Goal: Task Accomplishment & Management: Use online tool/utility

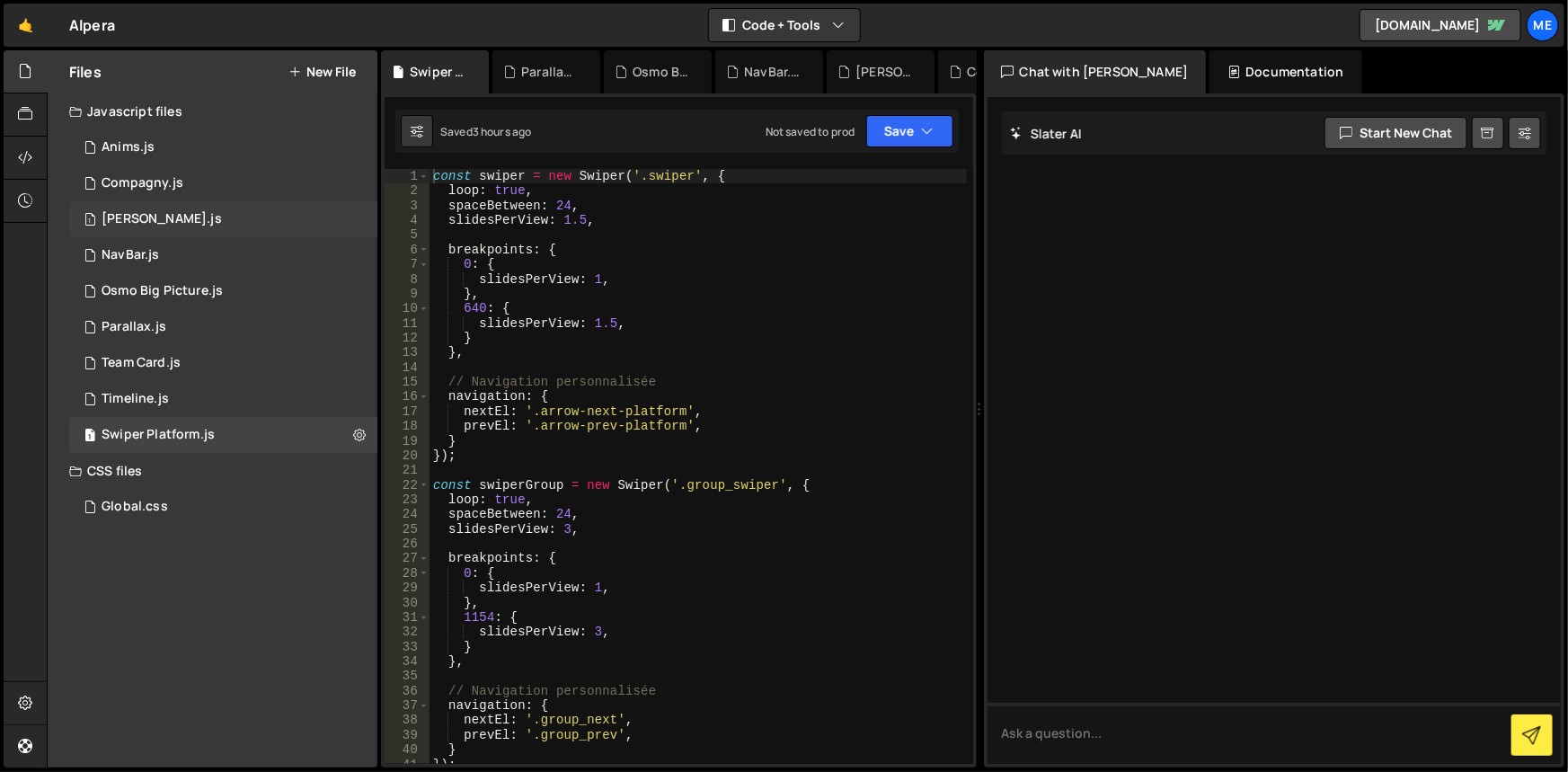
click at [141, 215] on div "[PERSON_NAME].js" at bounding box center [161, 219] width 120 height 16
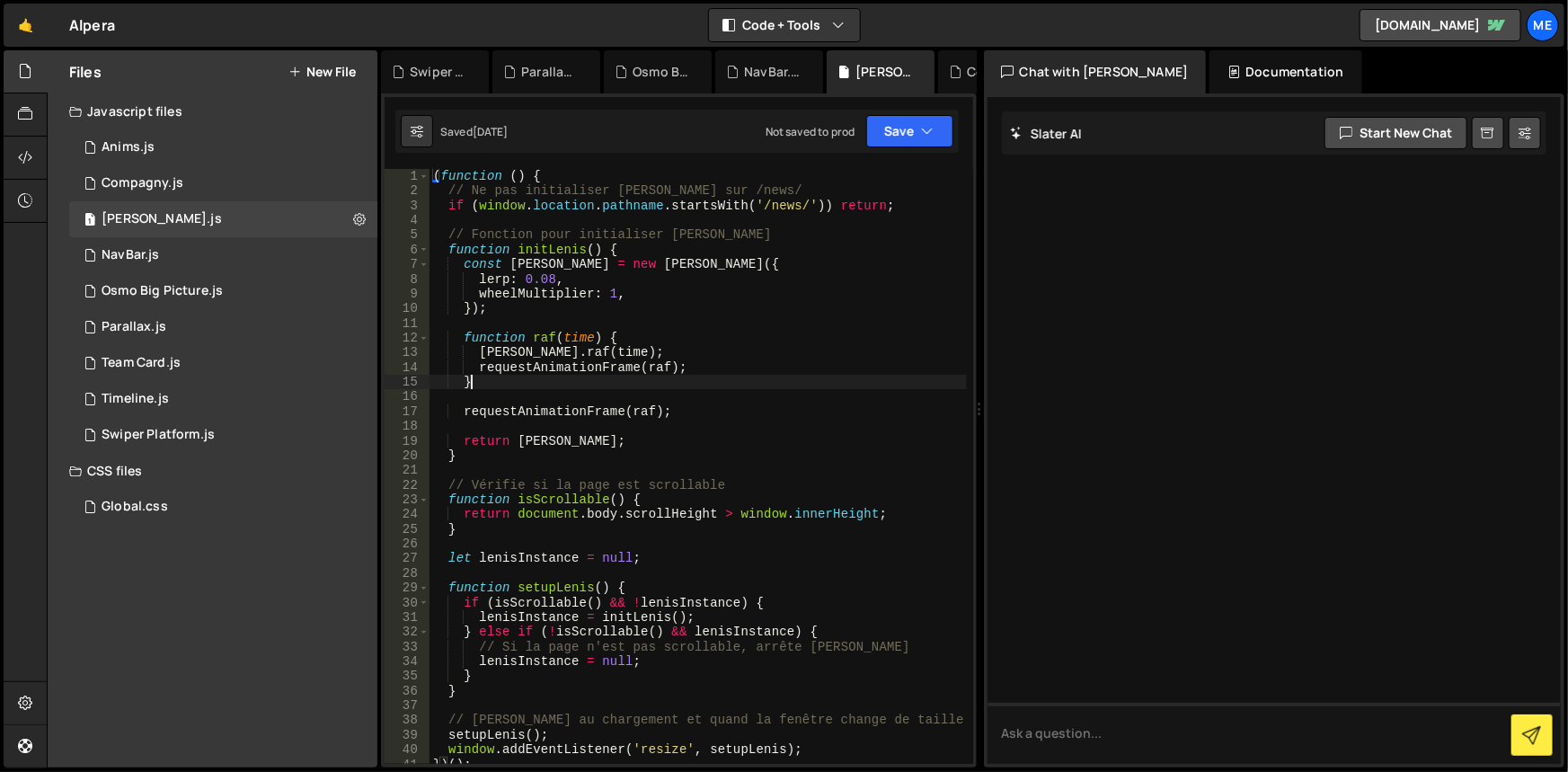
click at [527, 375] on div "( function ( ) { // Ne pas initialiser Lenis sur /news/ if ( window . location …" at bounding box center [698, 482] width 537 height 626
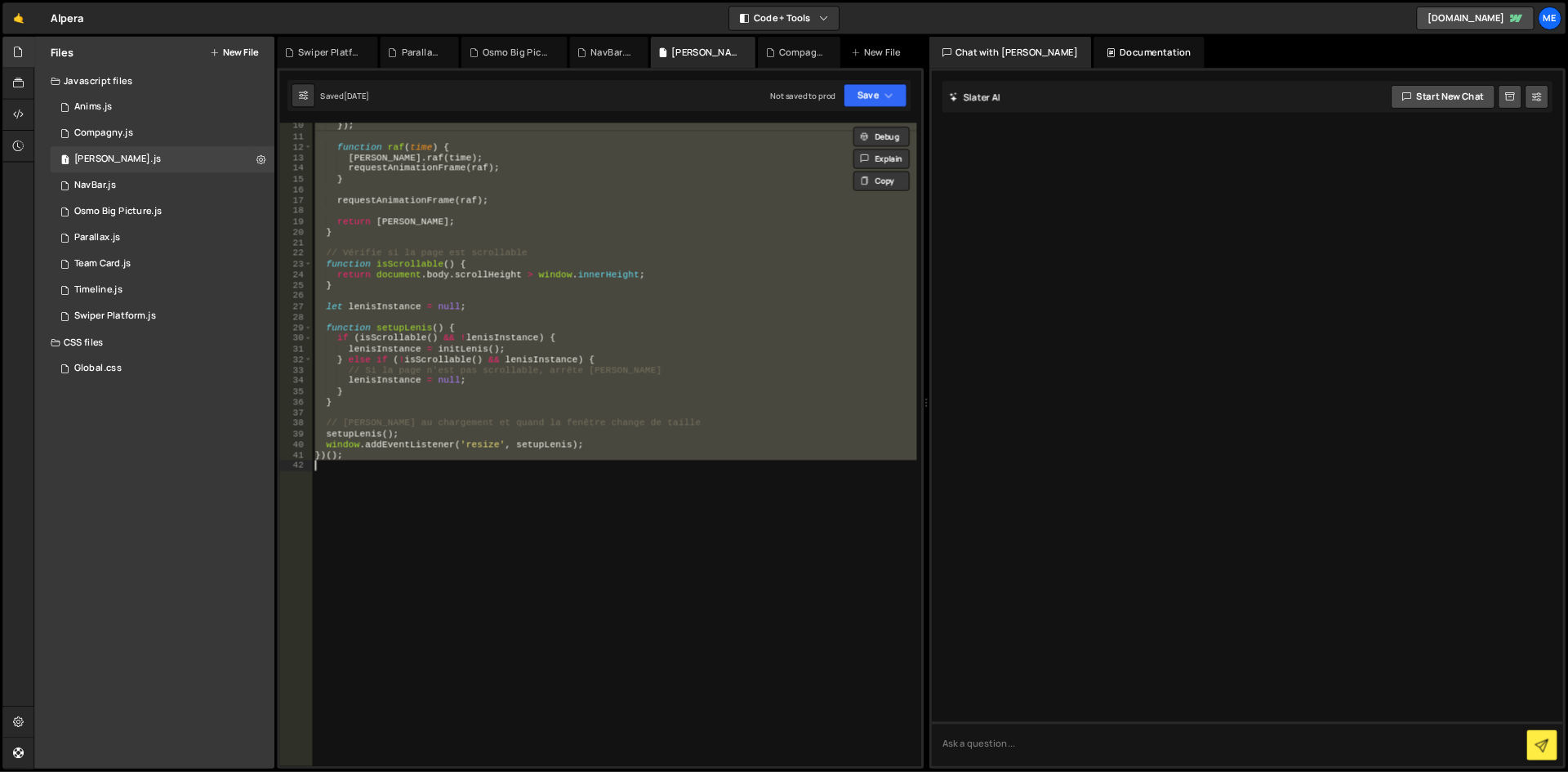
scroll to position [122, 0]
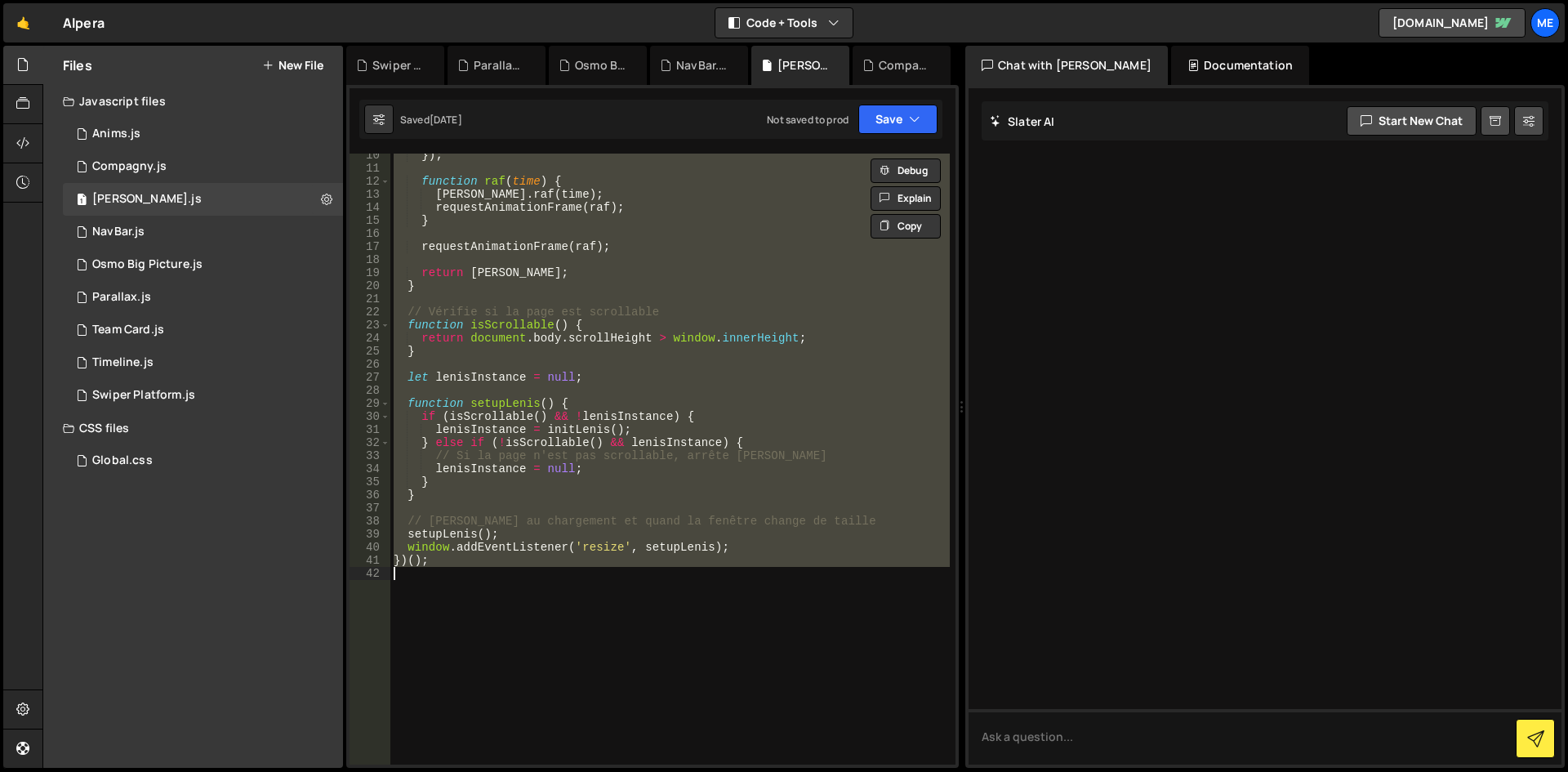
click at [705, 307] on div "}) ; function raf ( time ) { lenis . raf ( time ) ; requestAnimationFrame ( raf…" at bounding box center [670, 459] width 559 height 611
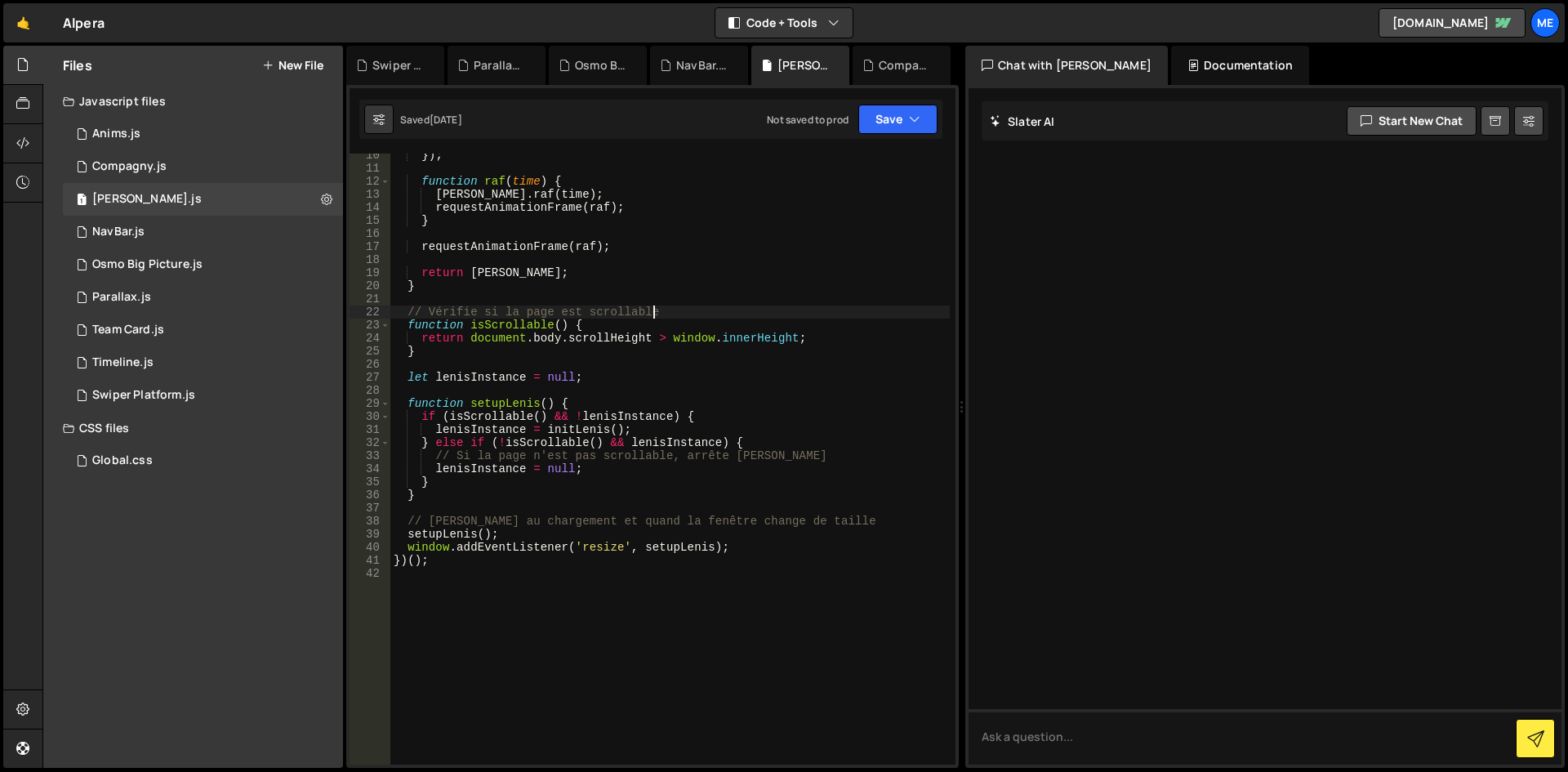
type textarea "})();"
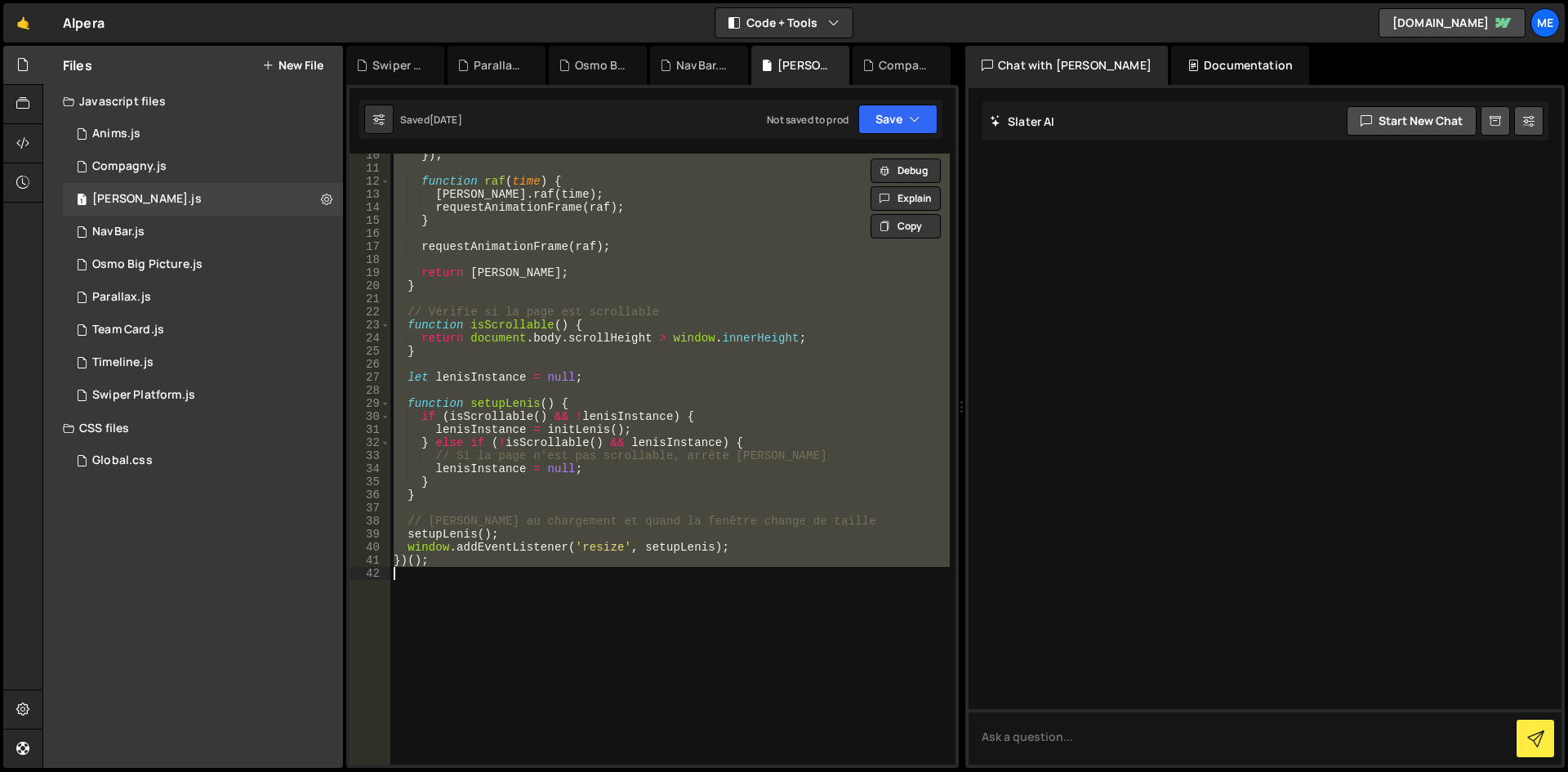
paste textarea
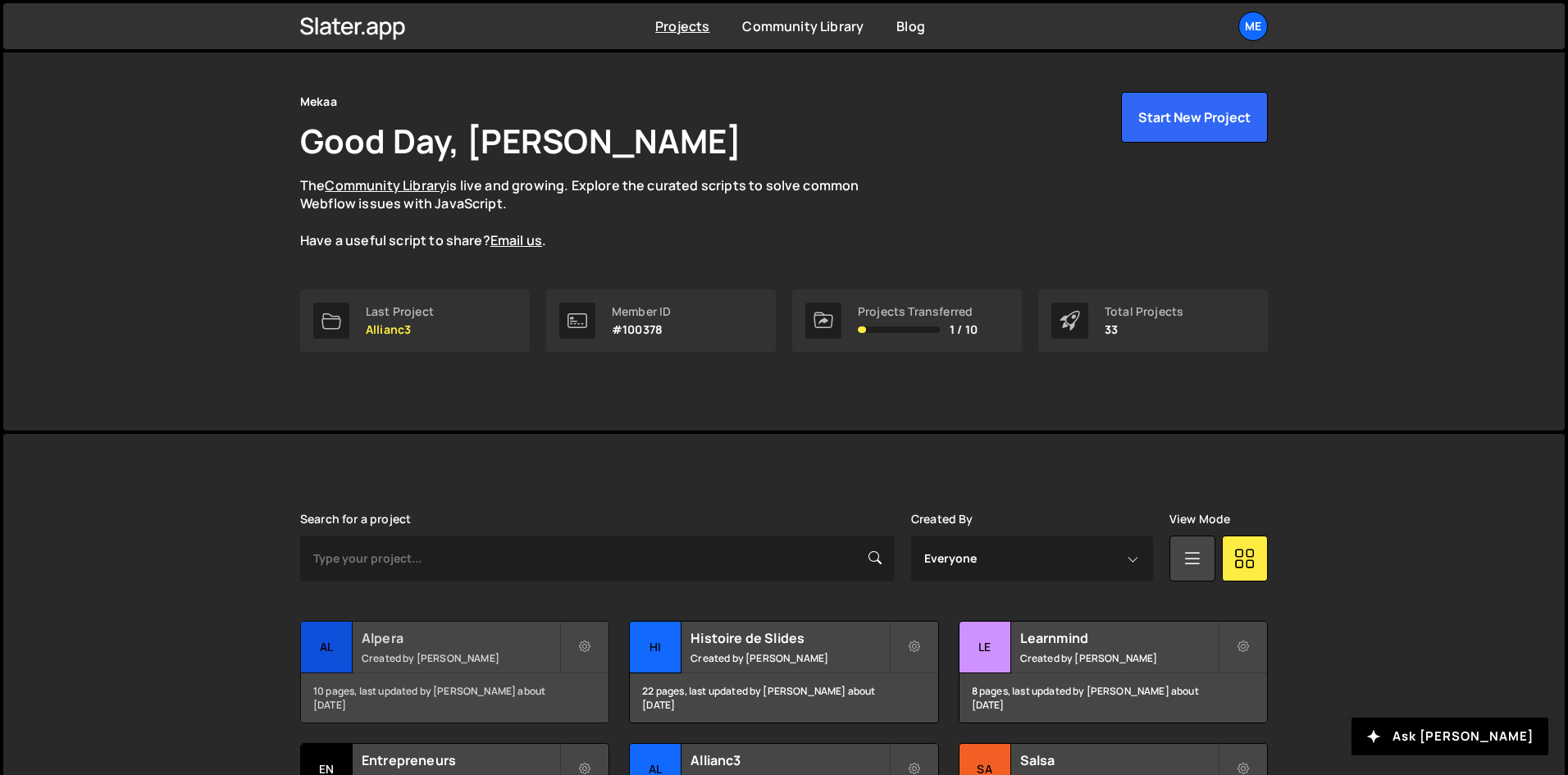
scroll to position [82, 0]
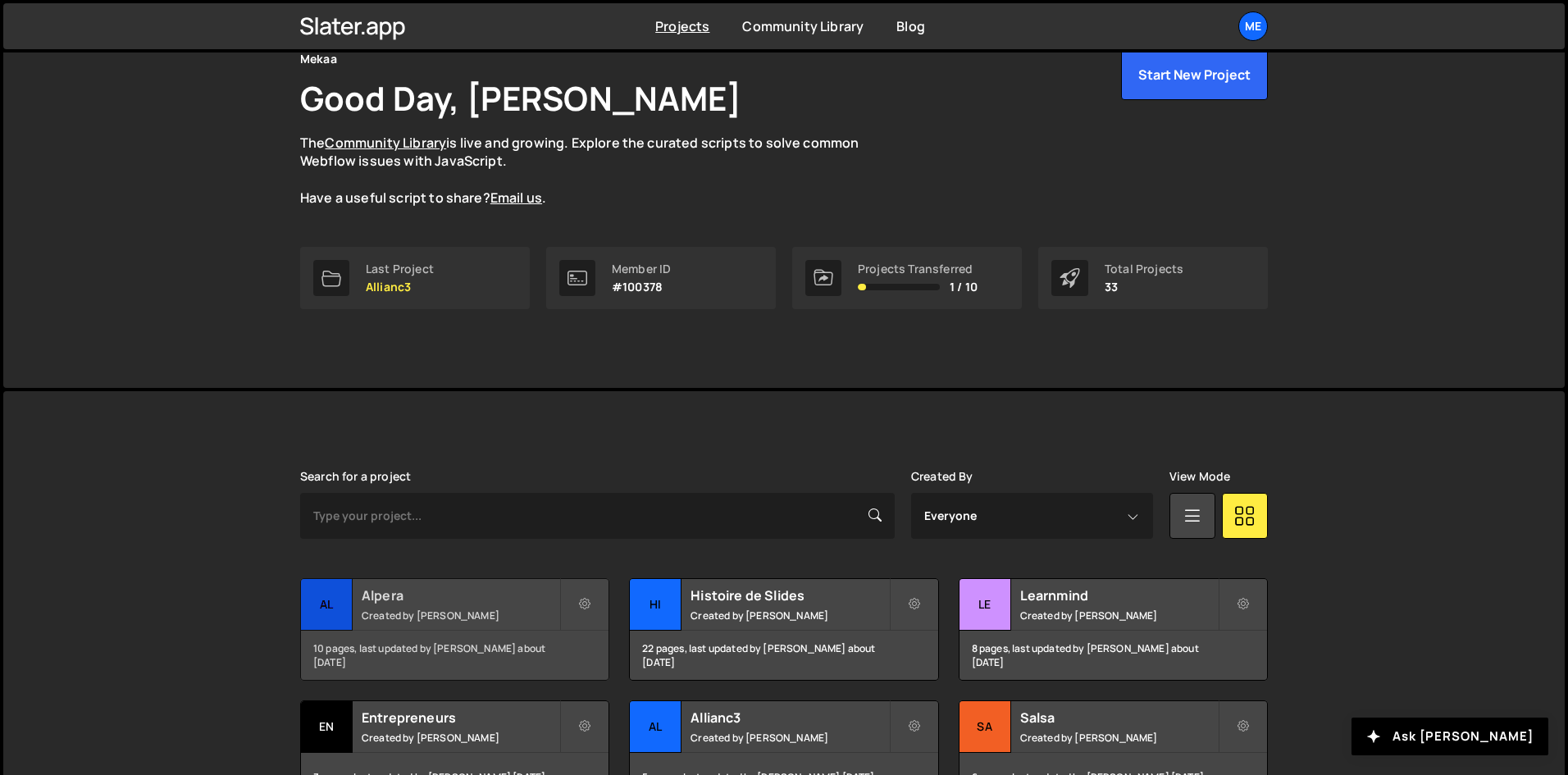
click at [419, 606] on div "Alpera Created by Alex Teillet" at bounding box center [454, 604] width 308 height 51
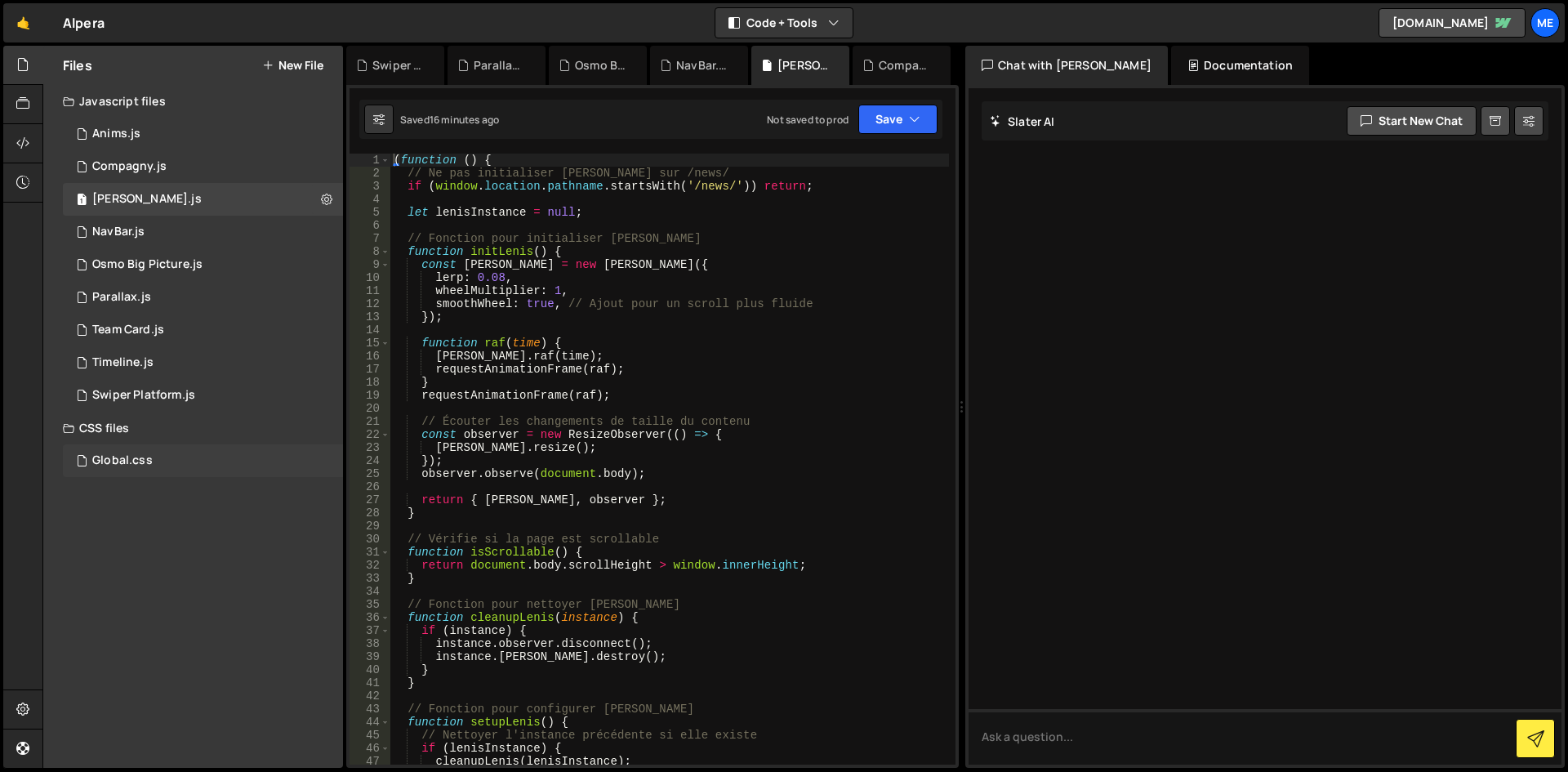
click at [139, 467] on div "Global.css" at bounding box center [122, 460] width 61 height 15
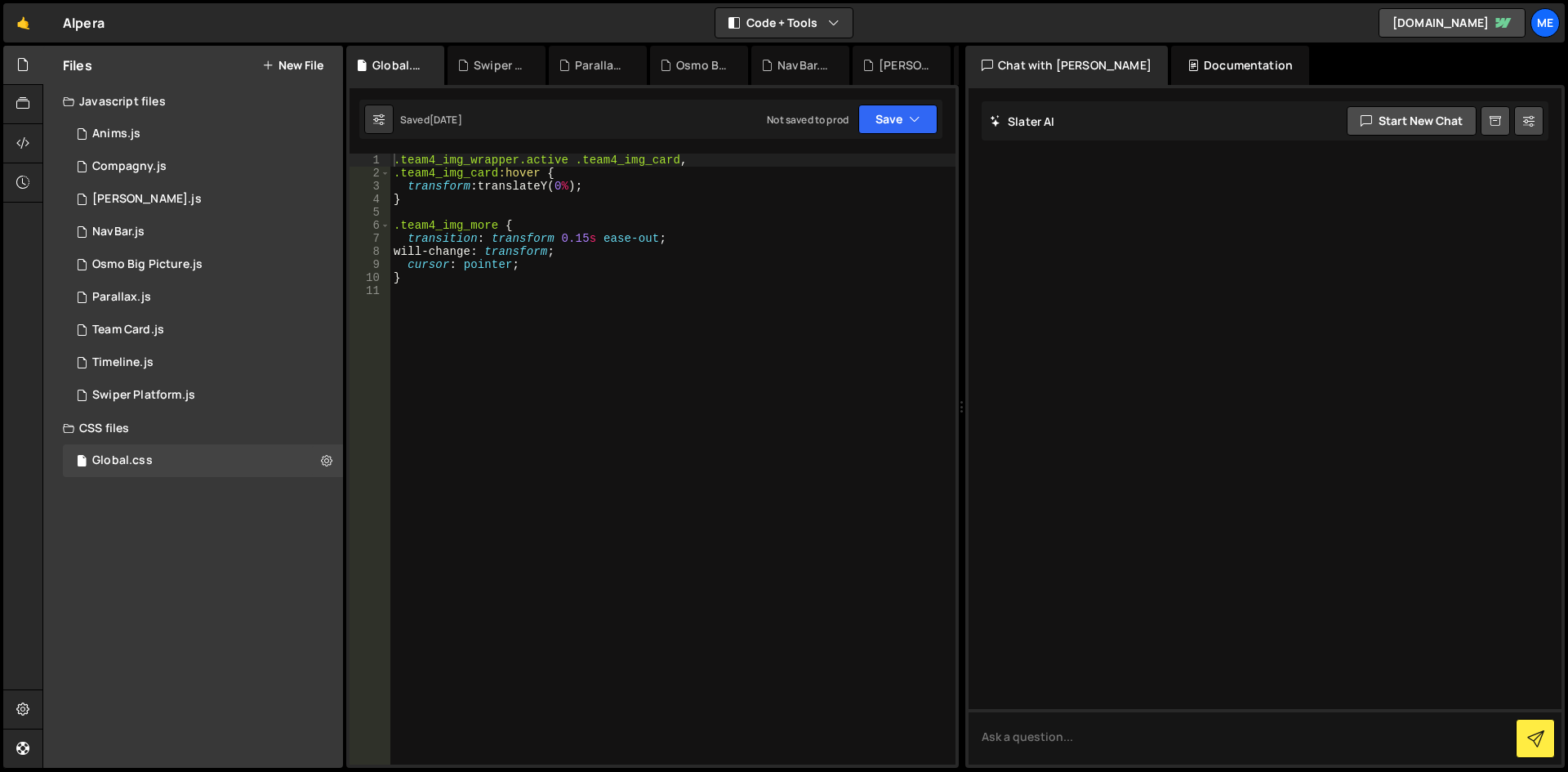
click at [185, 433] on div "CSS files" at bounding box center [193, 428] width 300 height 33
type textarea "}"
click at [660, 282] on div ".team4_img_wrapper.active .team4_img_card , .team4_img_card :hover { transform …" at bounding box center [673, 472] width 565 height 637
click at [209, 124] on div "1 Anims.js 0" at bounding box center [202, 134] width 280 height 33
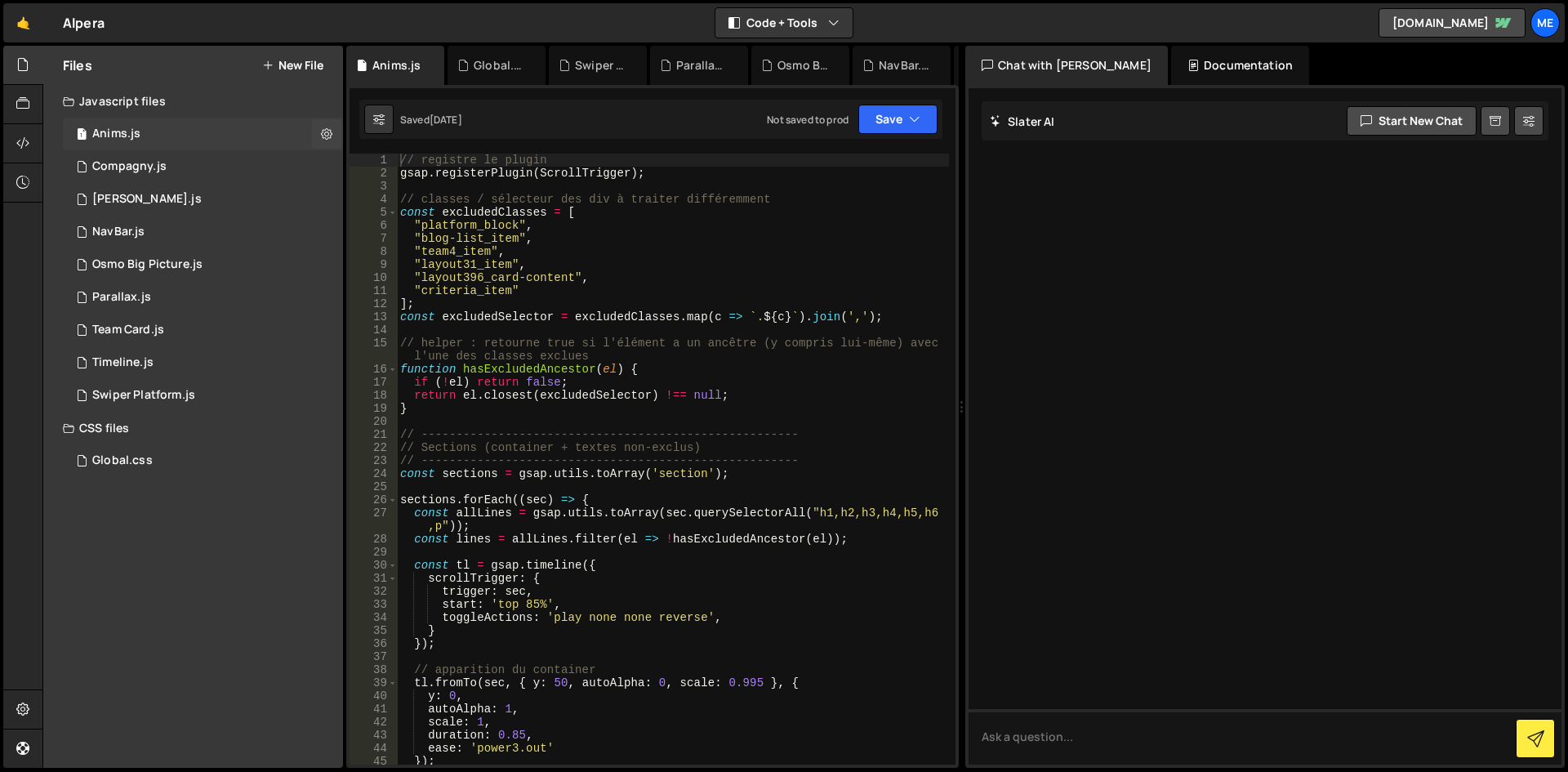
click at [593, 241] on div "// registre le plugin gsap . registerPlugin ( ScrollTrigger ) ; // classes / sé…" at bounding box center [673, 472] width 552 height 637
type textarea "ScrollTrigger.refresh();"
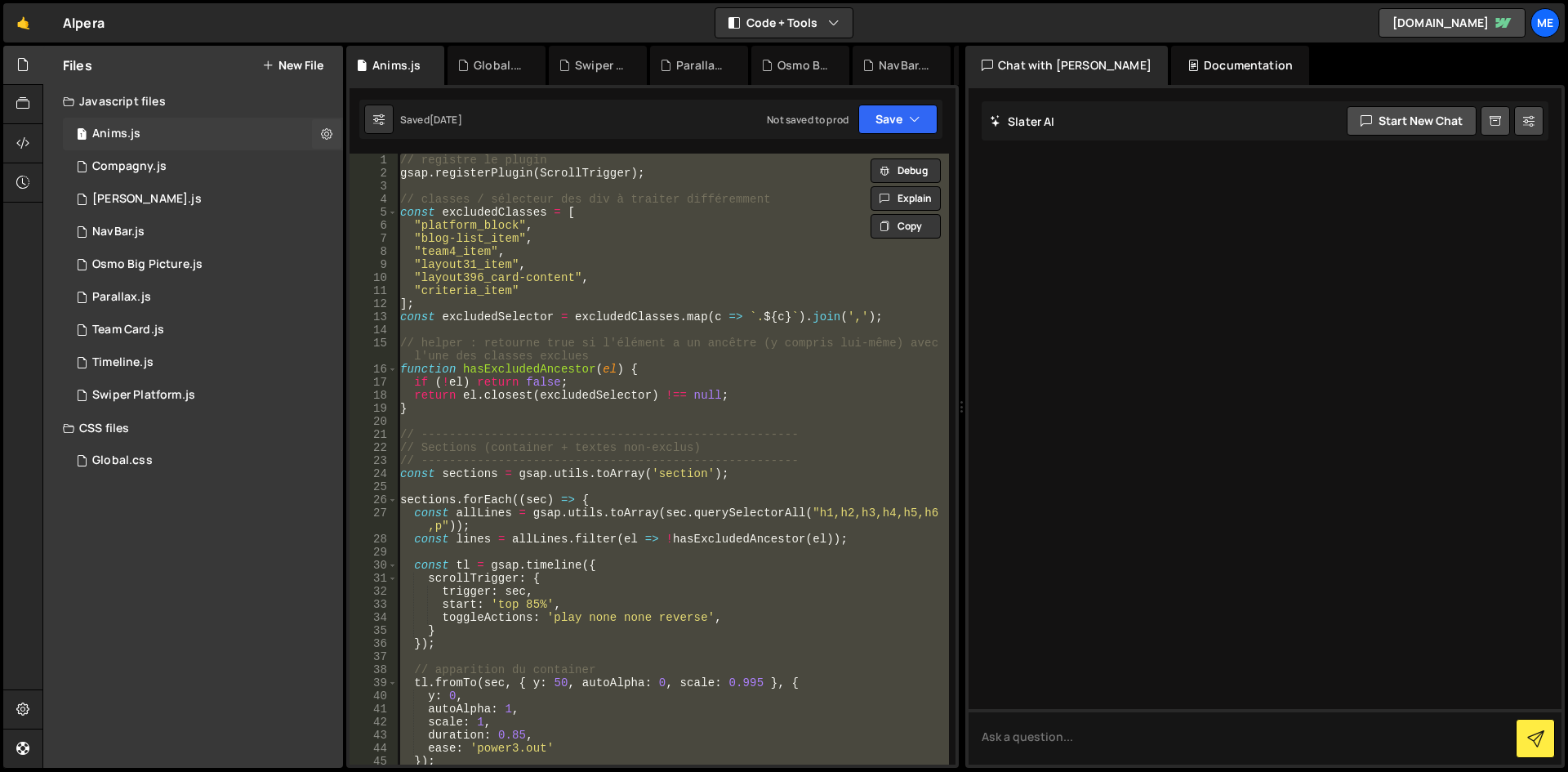
paste textarea
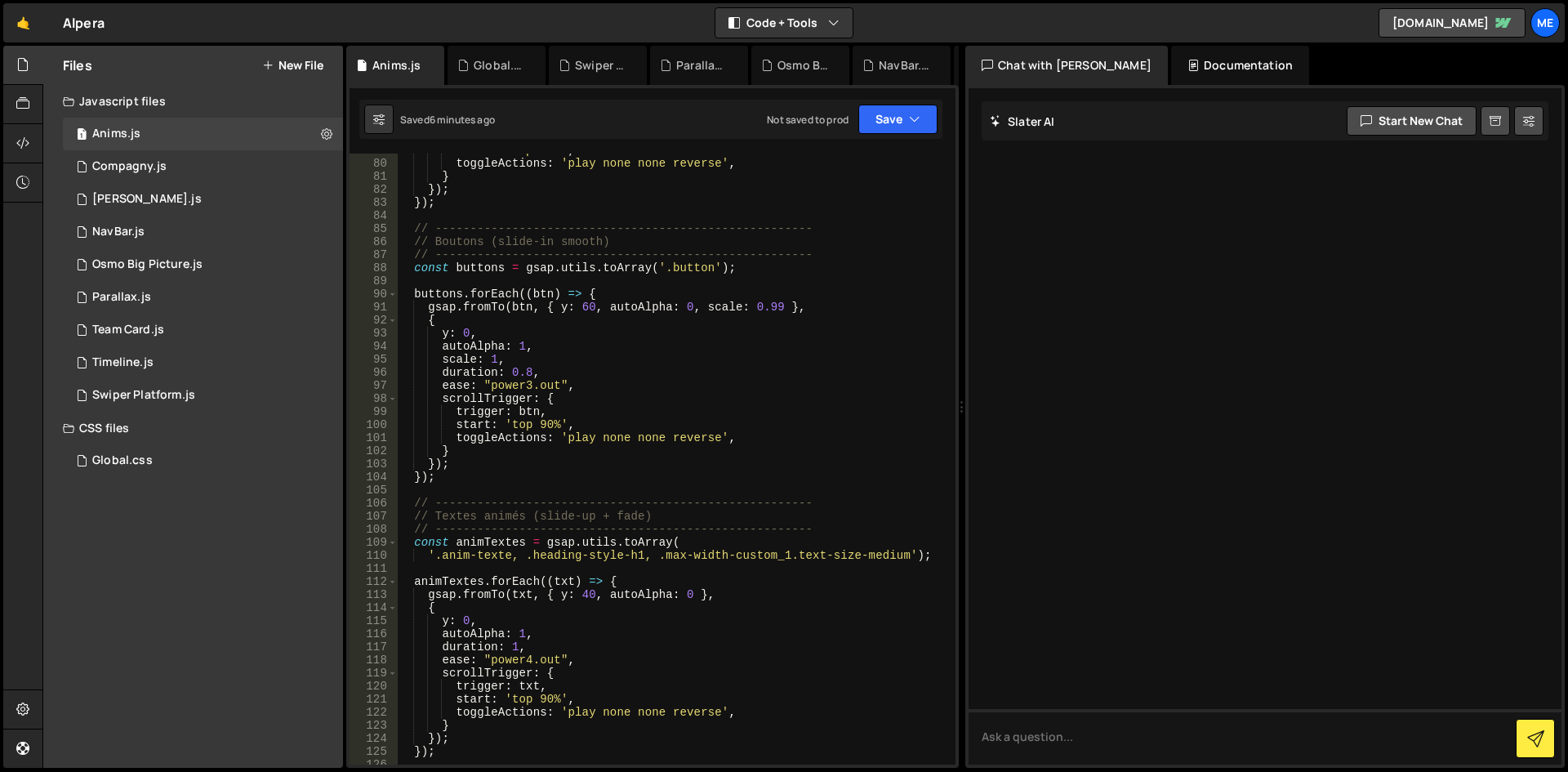
scroll to position [908, 0]
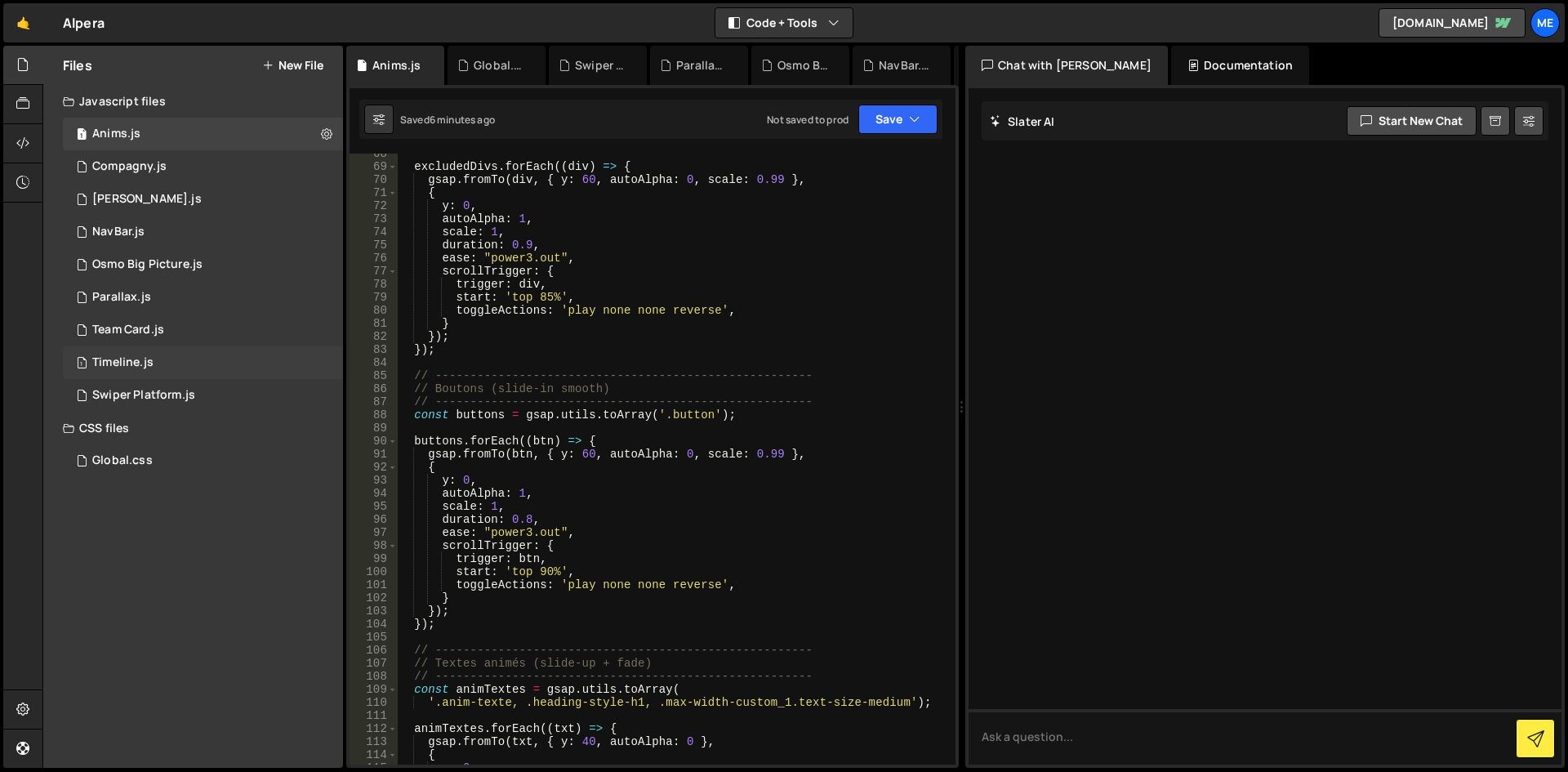
click at [201, 373] on div "1 Timeline.js 0" at bounding box center [202, 363] width 280 height 33
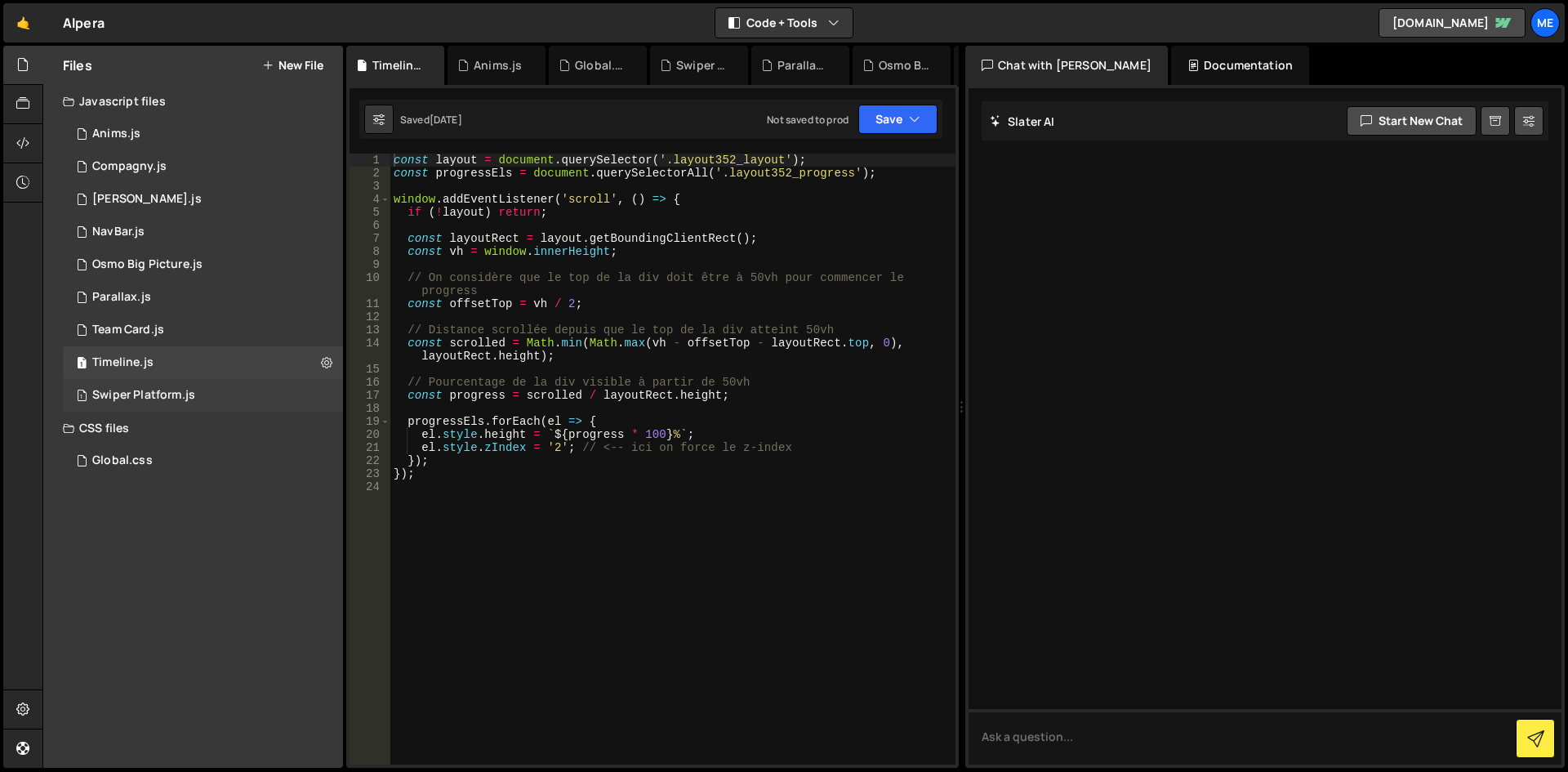
click at [194, 395] on div "Swiper Platform.js" at bounding box center [143, 395] width 103 height 15
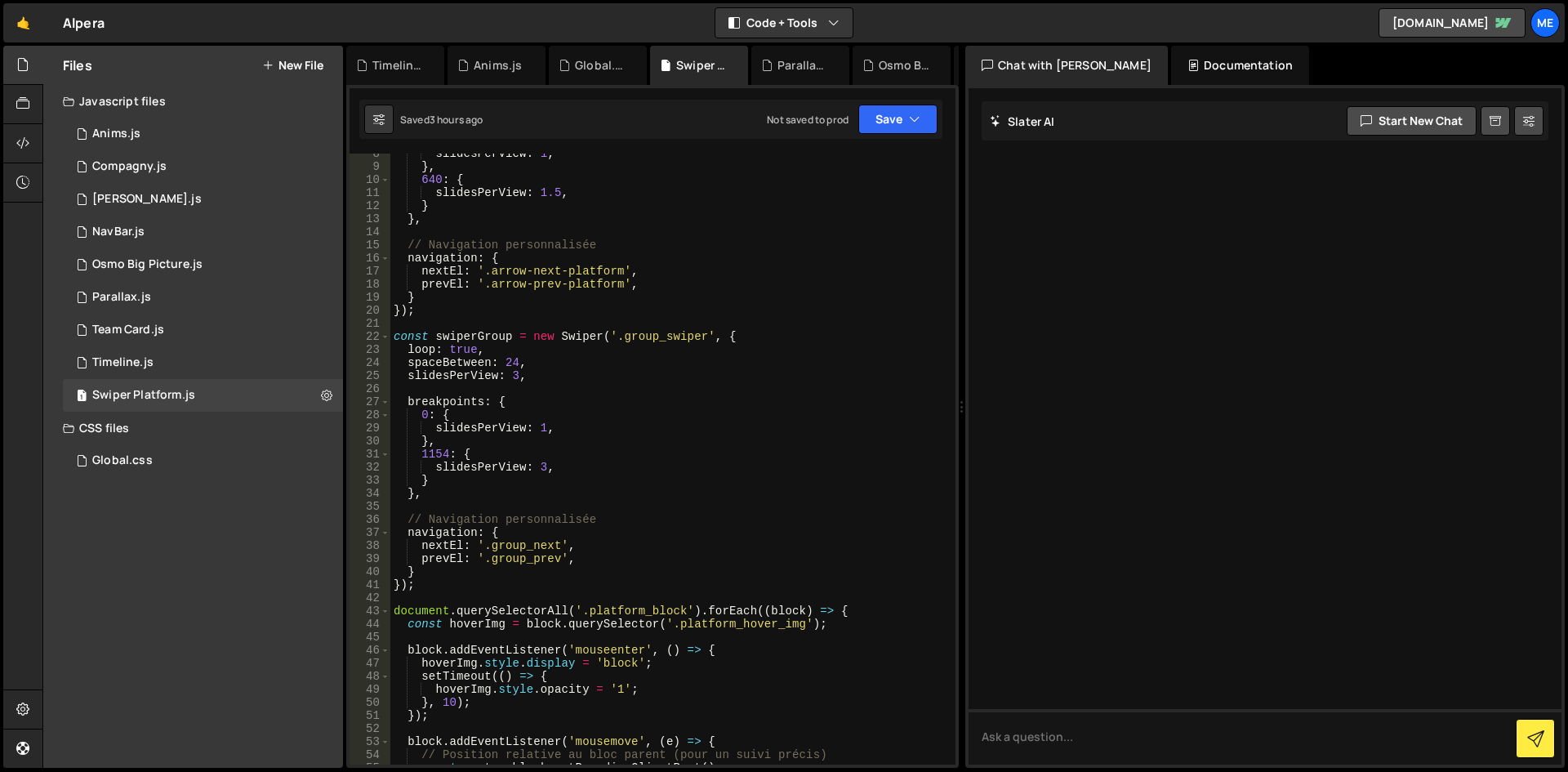
scroll to position [0, 0]
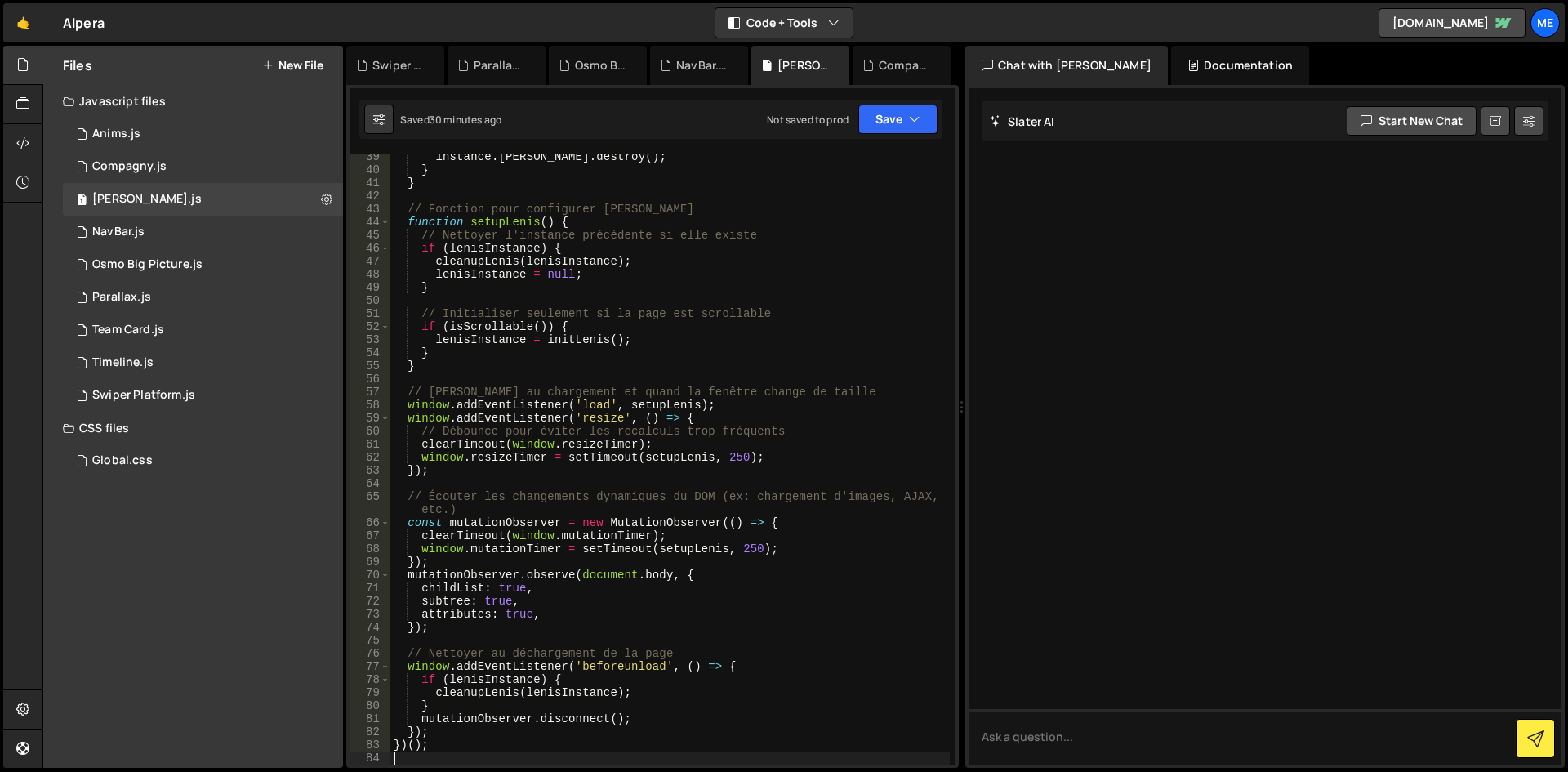
scroll to position [500, 0]
click at [167, 145] on div "1 Anims.js 0" at bounding box center [202, 134] width 280 height 33
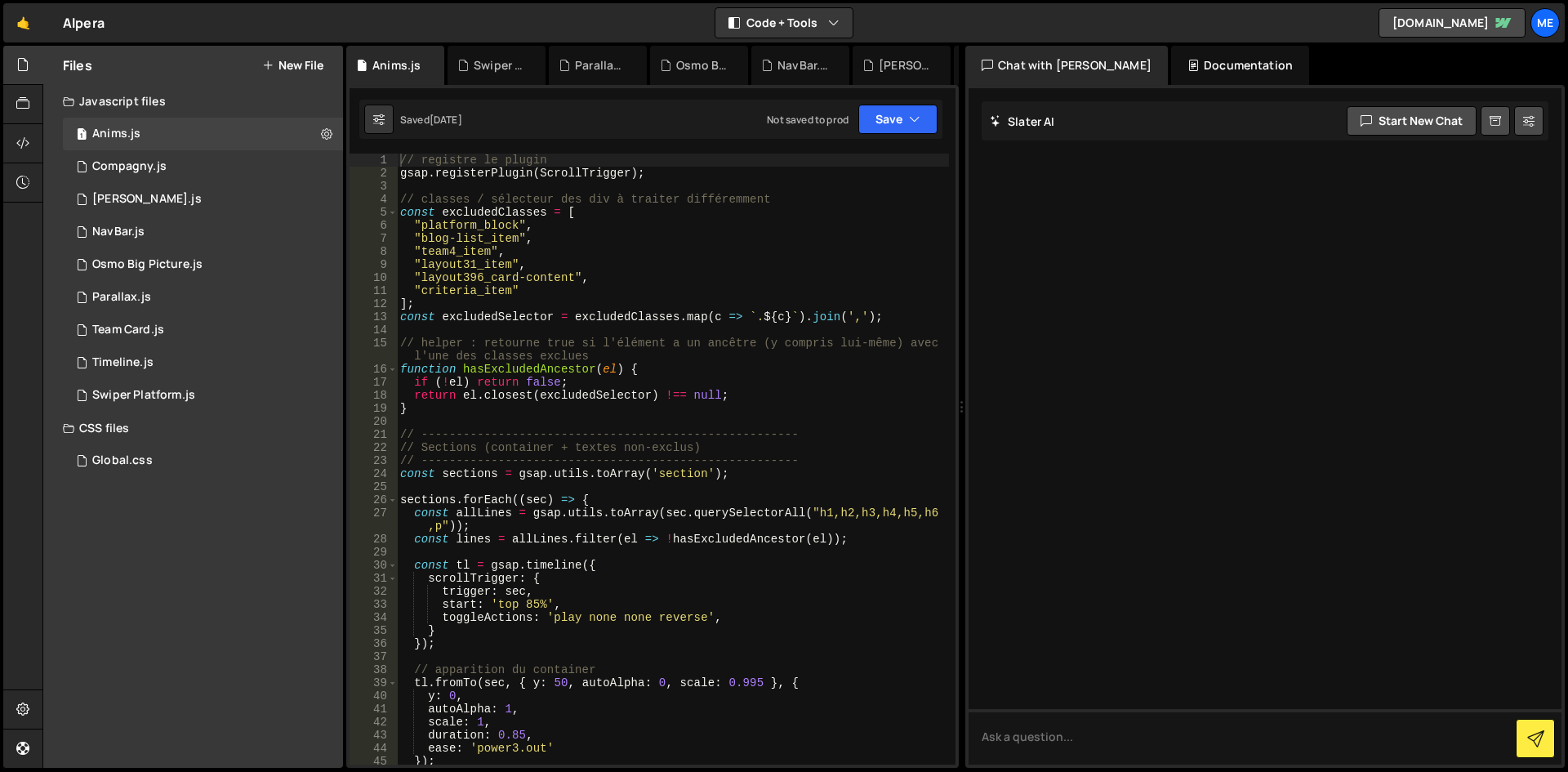
click at [651, 415] on div "// registre le plugin gsap . registerPlugin ( ScrollTrigger ) ; // classes / sé…" at bounding box center [673, 472] width 552 height 637
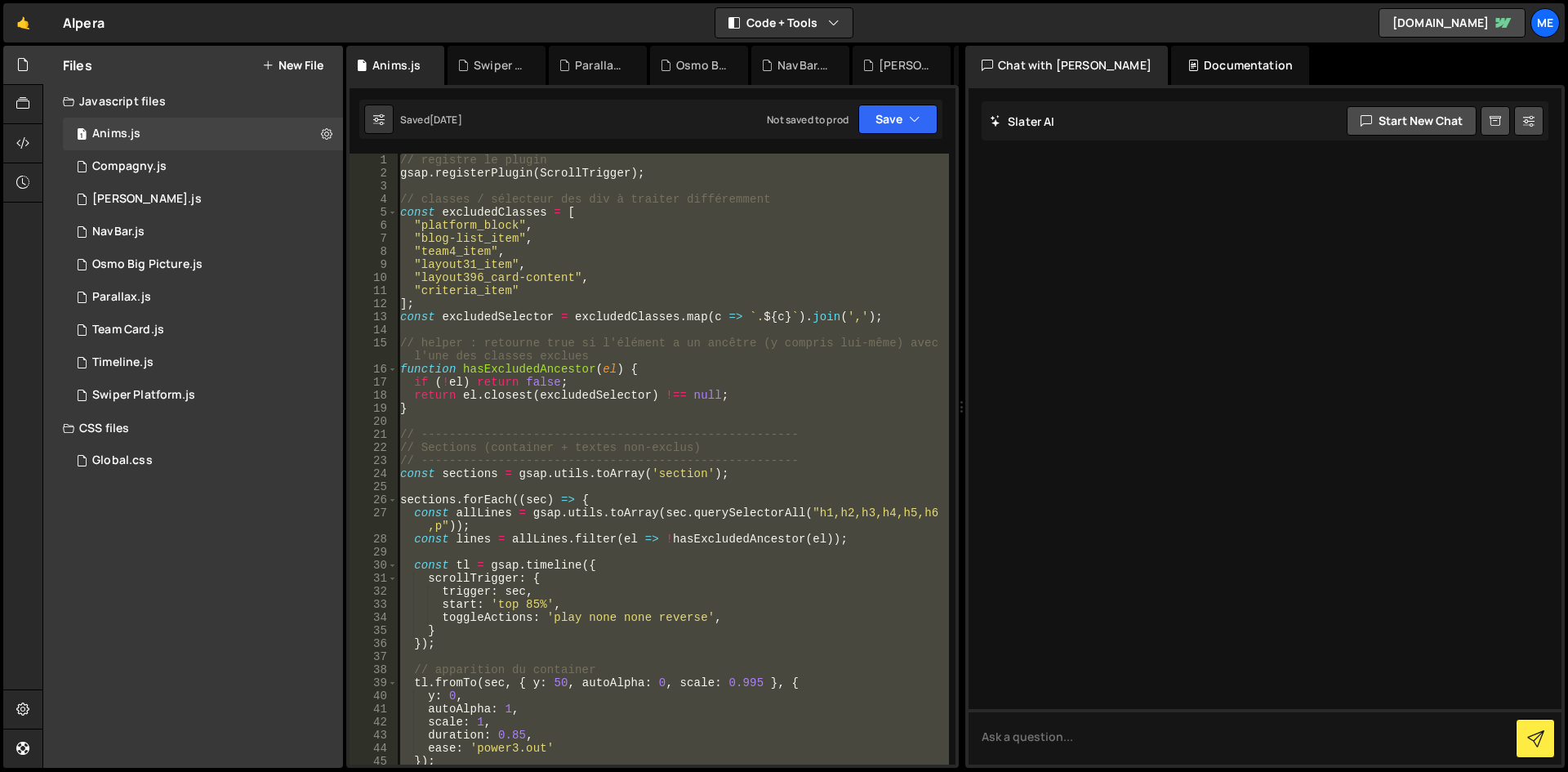
type textarea "ScrollTrigger.refresh();"
